Goal: Transaction & Acquisition: Purchase product/service

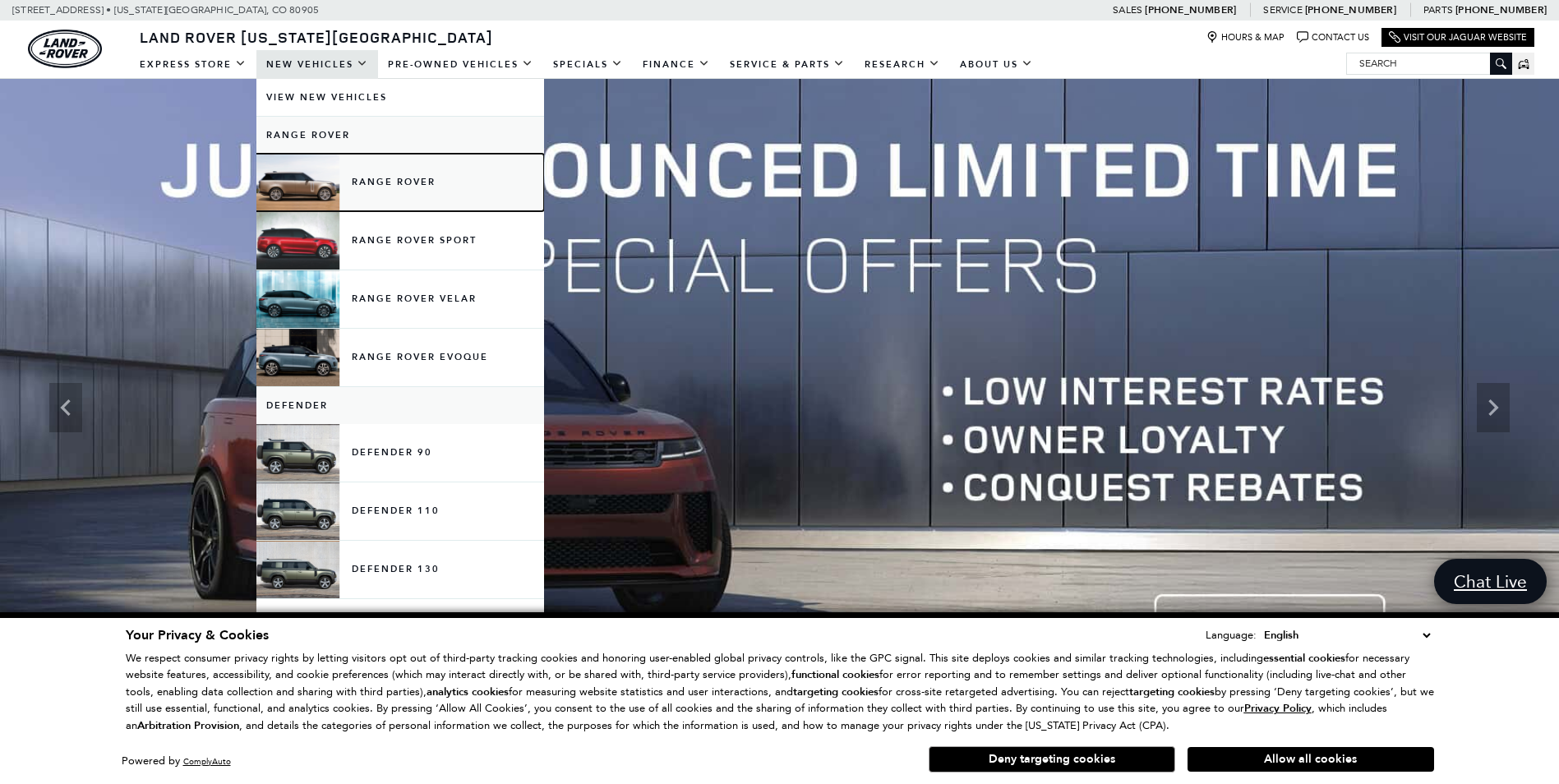
click at [322, 191] on link "Range Rover" at bounding box center [400, 182] width 288 height 57
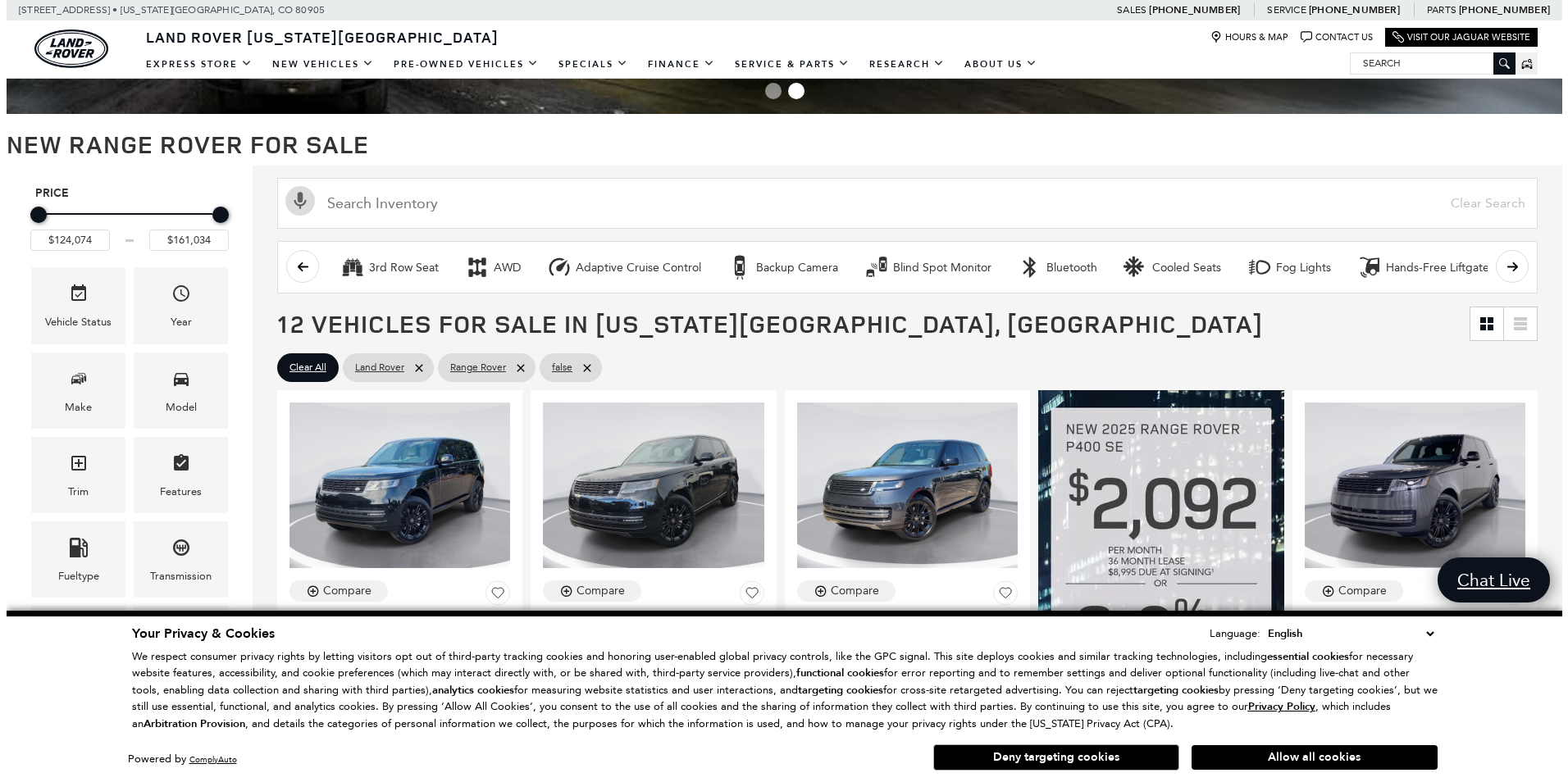
scroll to position [246, 0]
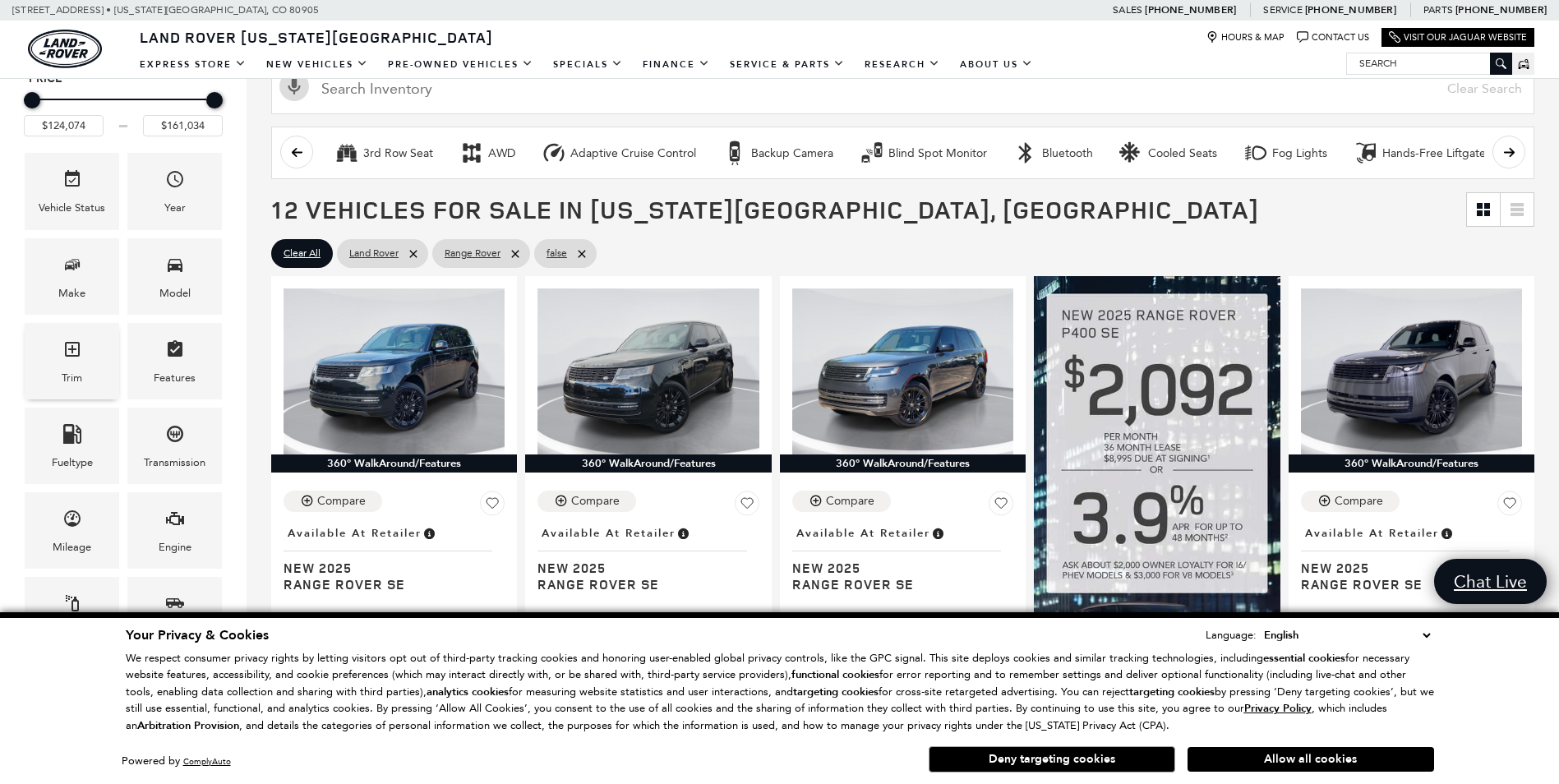
click at [72, 355] on icon "Trim" at bounding box center [72, 350] width 15 height 15
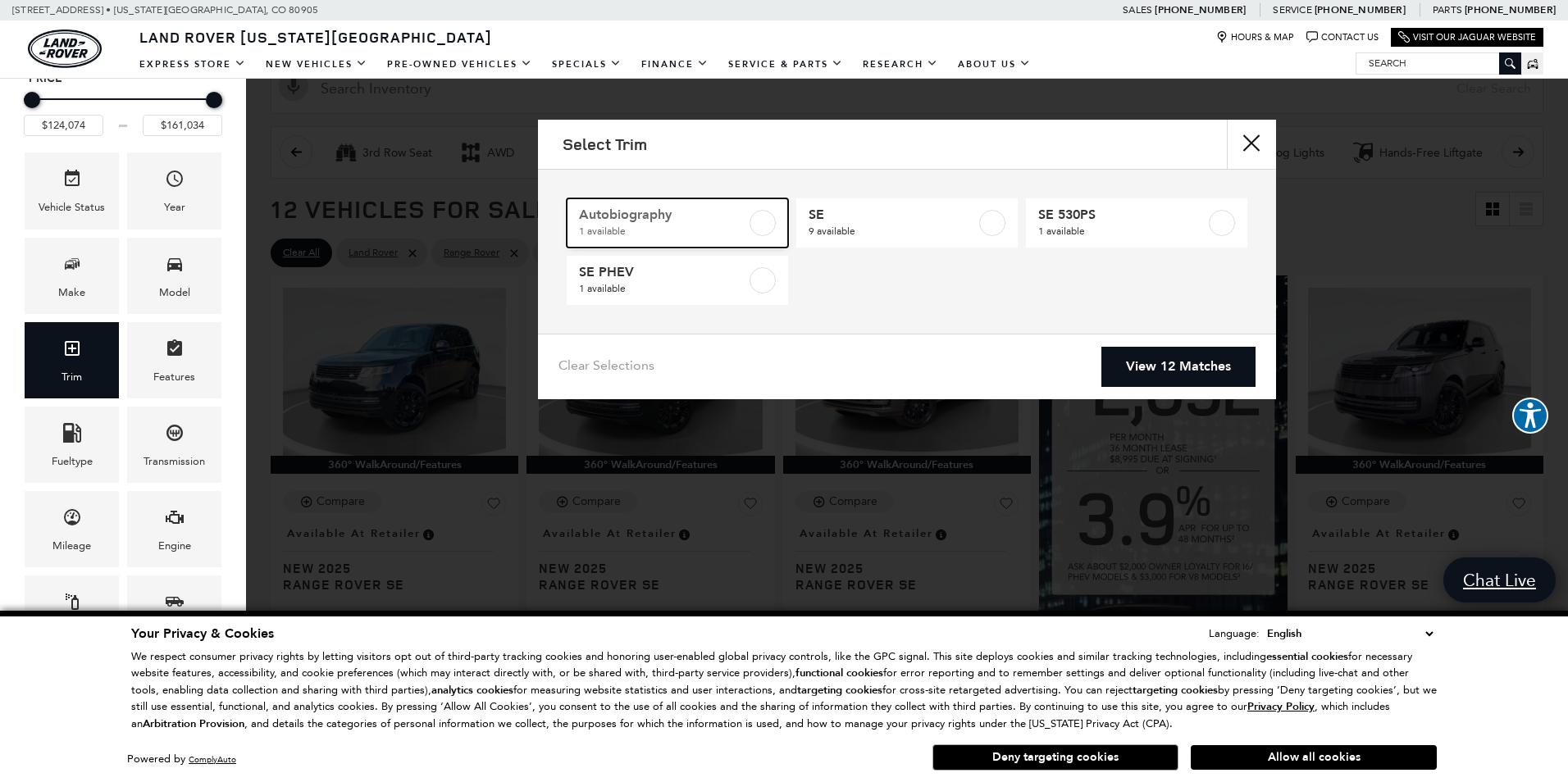
click at [766, 225] on label at bounding box center [763, 223] width 27 height 27
type input "$156,654"
checkbox input "true"
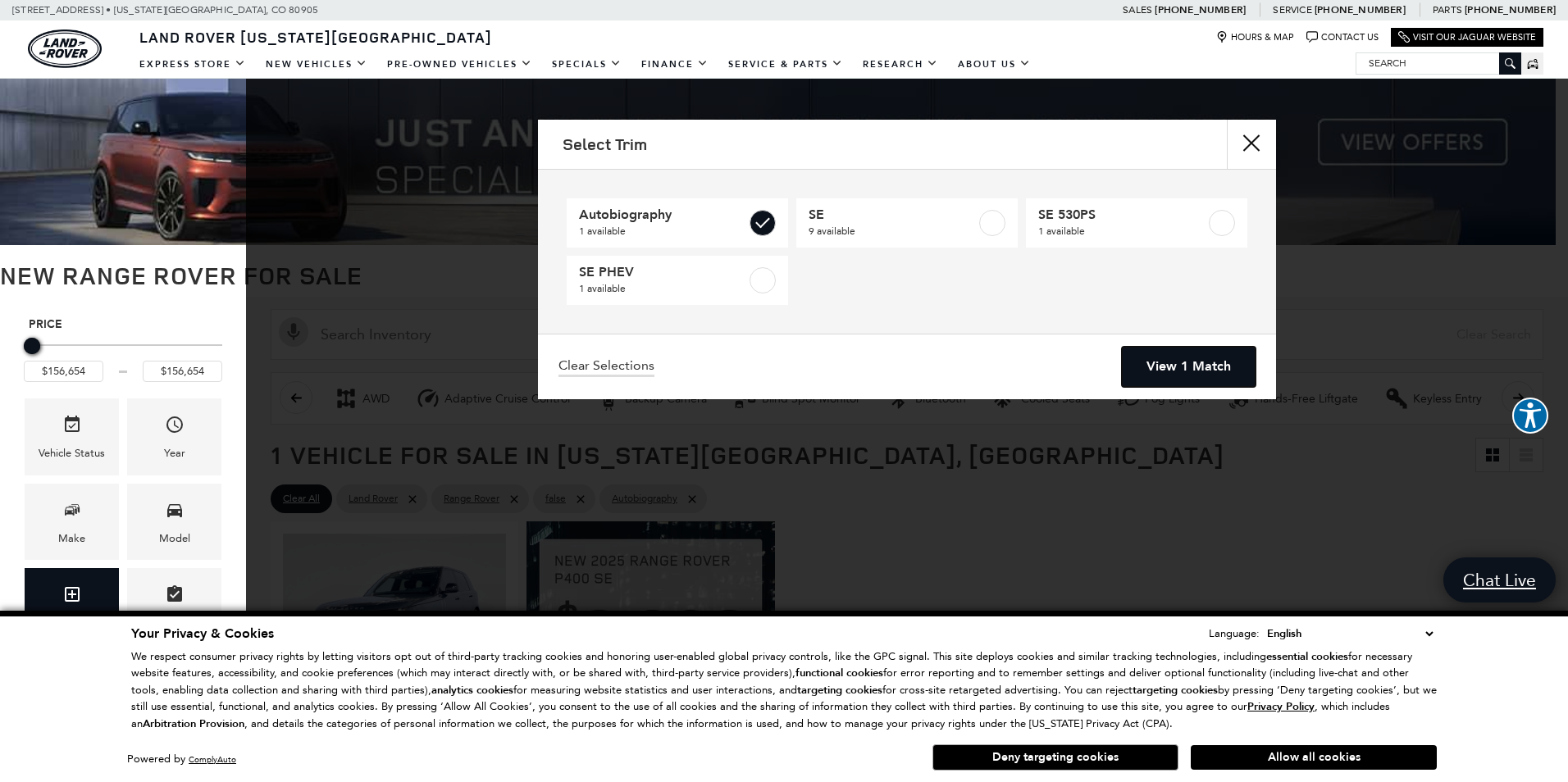
click at [1169, 364] on link "View 1 Match" at bounding box center [1188, 367] width 134 height 40
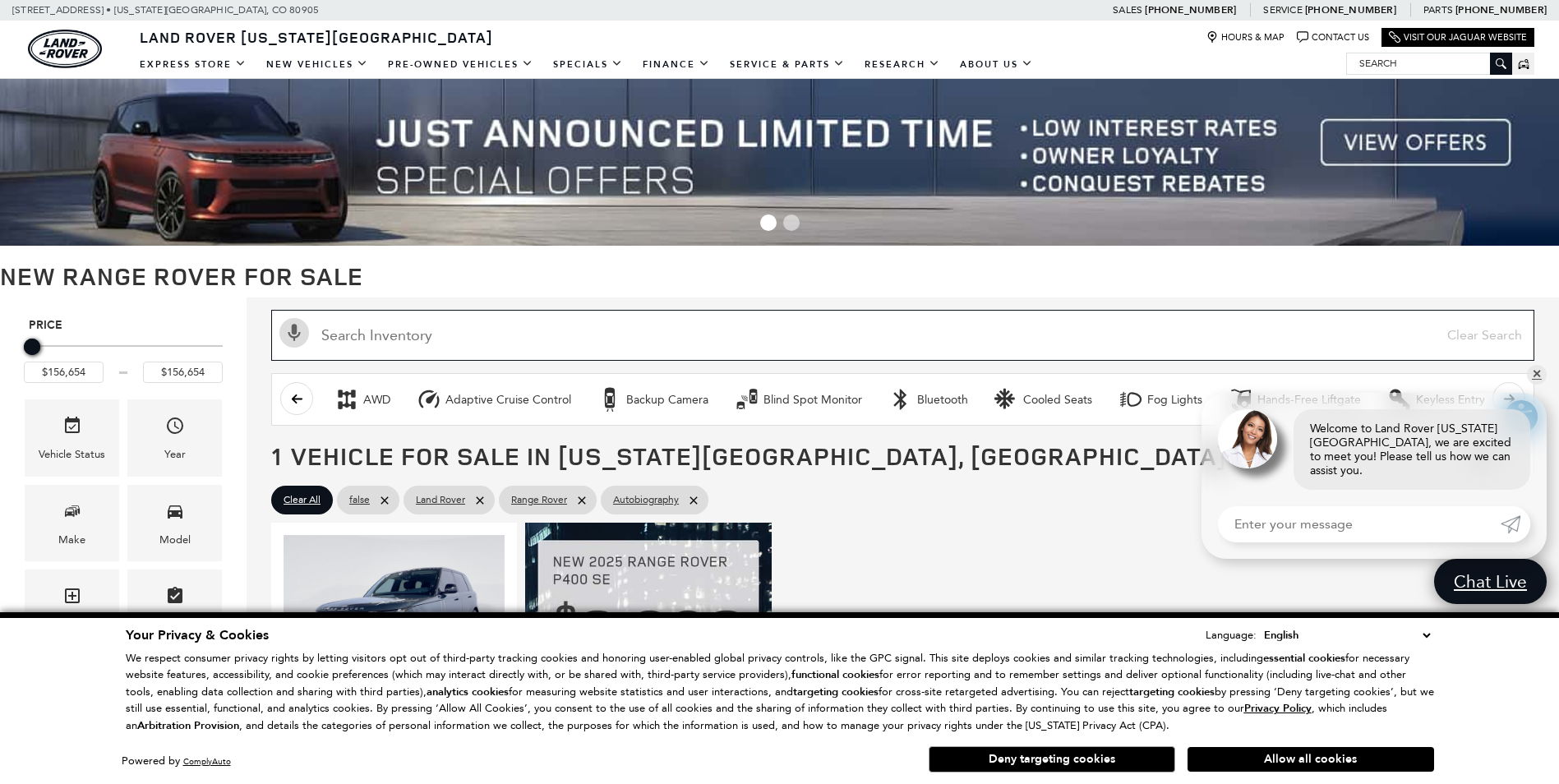
click at [428, 334] on input "Search Inventory" at bounding box center [903, 335] width 1264 height 51
